Goal: Navigation & Orientation: Find specific page/section

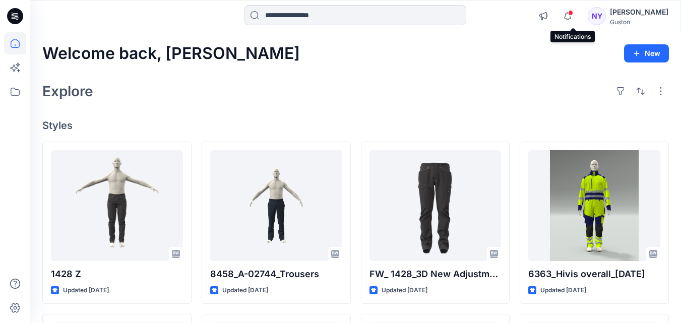
click at [573, 15] on span at bounding box center [570, 13] width 5 height 6
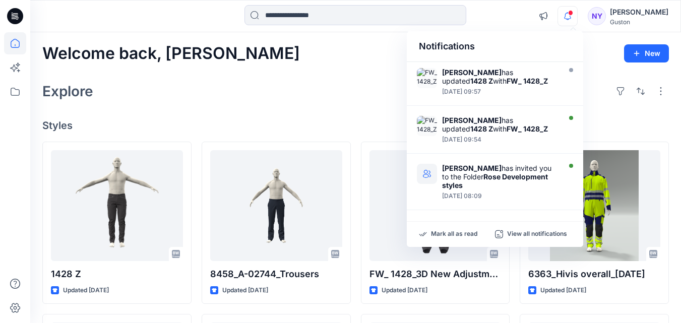
click at [328, 90] on div "Explore" at bounding box center [355, 91] width 627 height 24
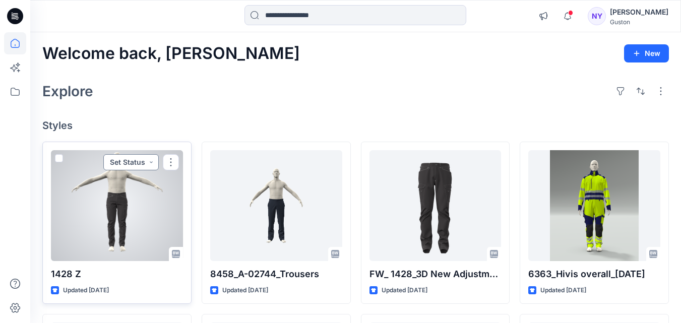
click at [151, 161] on button "Set Status" at bounding box center [130, 162] width 55 height 16
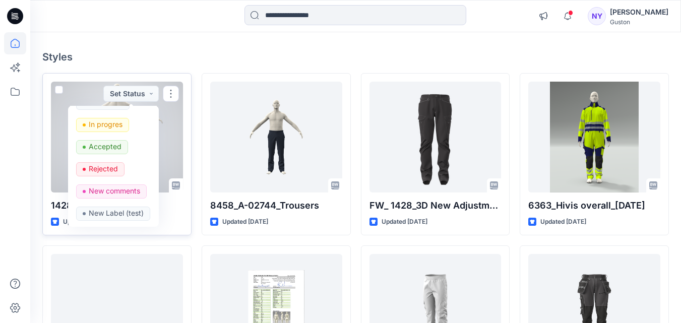
scroll to position [50, 0]
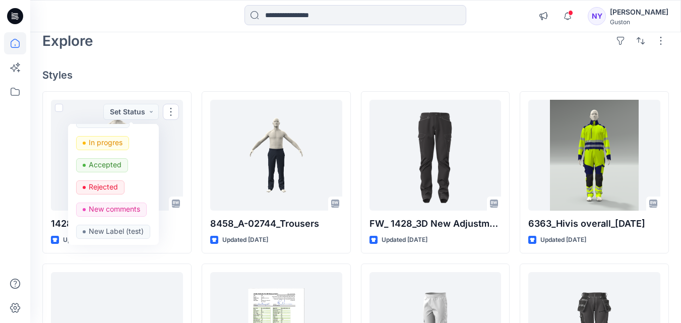
click at [236, 51] on div "Explore" at bounding box center [355, 41] width 627 height 24
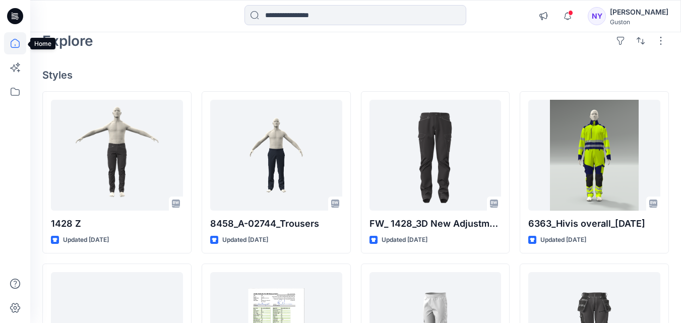
click at [16, 43] on icon at bounding box center [15, 43] width 22 height 22
click at [17, 91] on icon at bounding box center [15, 92] width 22 height 22
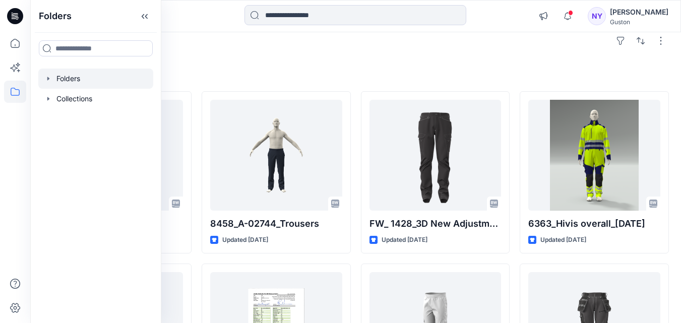
click at [81, 76] on div at bounding box center [95, 79] width 115 height 20
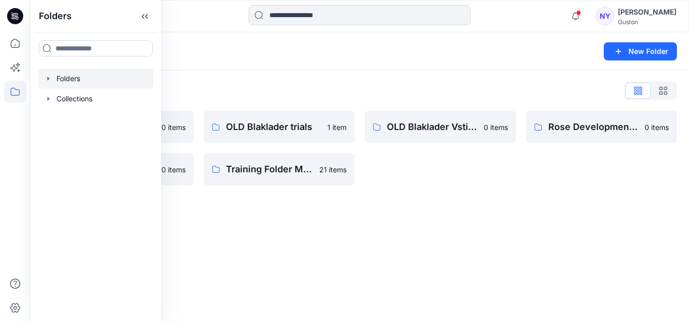
click at [304, 218] on div "Folders New Folder Folders List Avatars and measurement lists 0 items SL Traini…" at bounding box center [359, 177] width 659 height 291
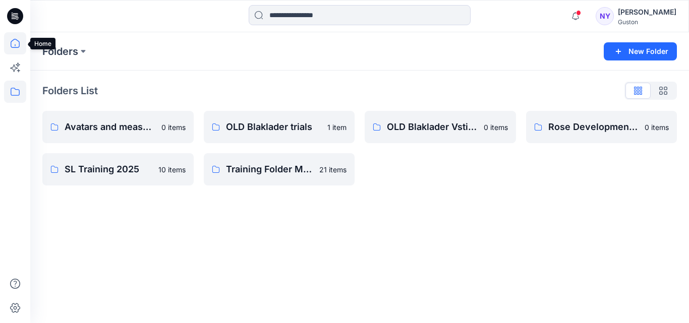
click at [16, 43] on icon at bounding box center [15, 43] width 22 height 22
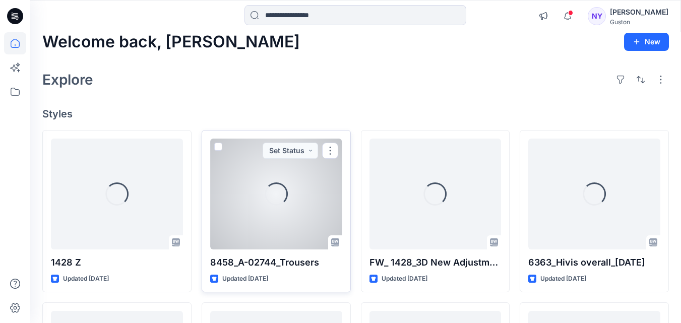
scroll to position [50, 0]
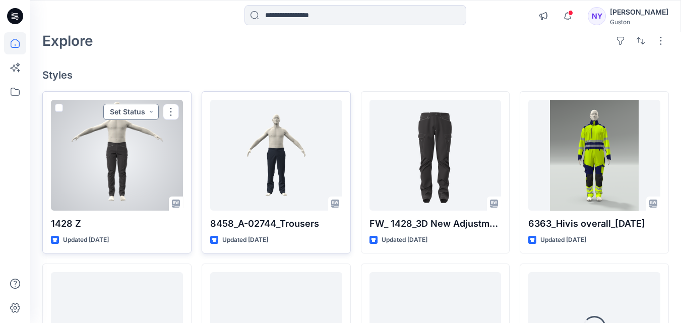
click at [149, 110] on button "Set Status" at bounding box center [130, 112] width 55 height 16
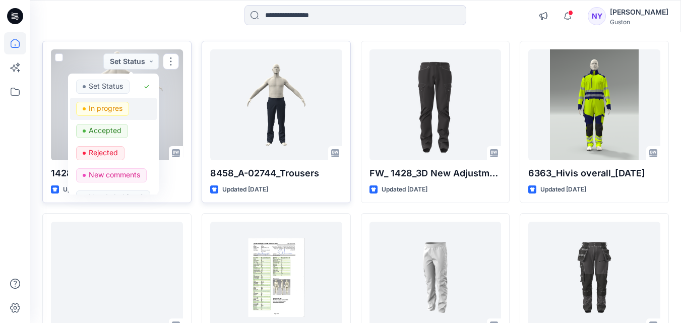
scroll to position [16, 0]
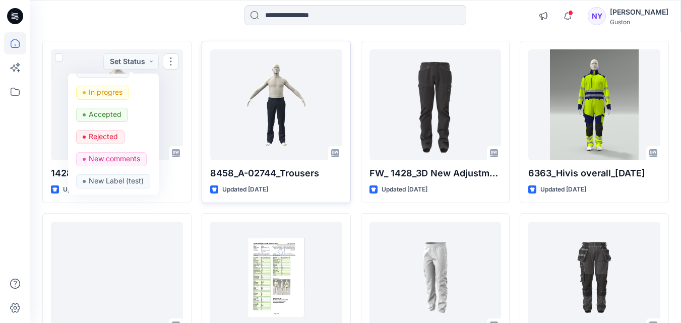
click at [499, 23] on div at bounding box center [355, 16] width 325 height 22
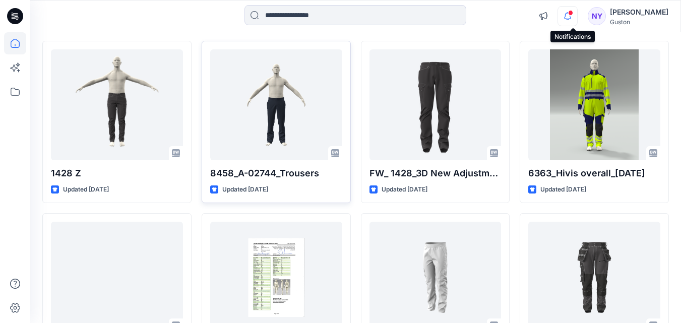
click at [571, 17] on icon "button" at bounding box center [567, 16] width 19 height 20
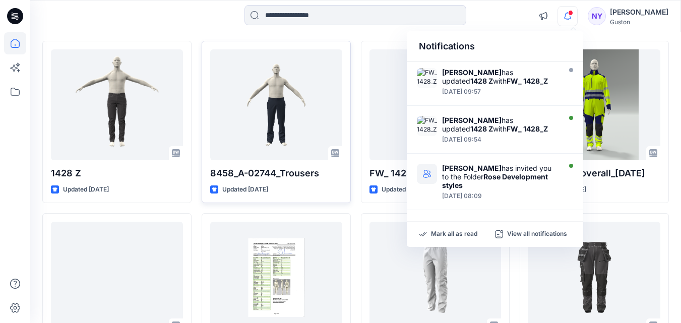
click at [508, 19] on div at bounding box center [355, 16] width 325 height 22
